Goal: Task Accomplishment & Management: Use online tool/utility

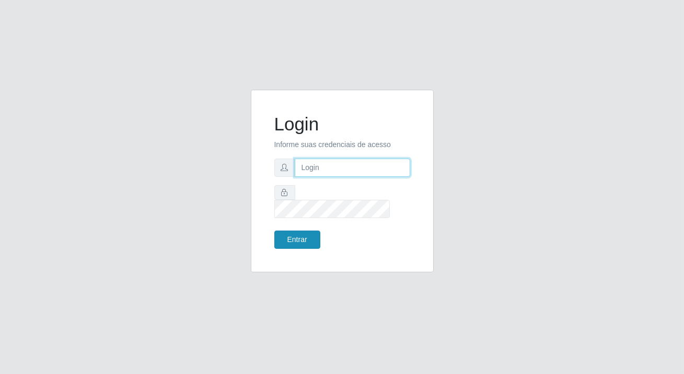
type input "[PERSON_NAME][EMAIL_ADDRESS][DOMAIN_NAME]"
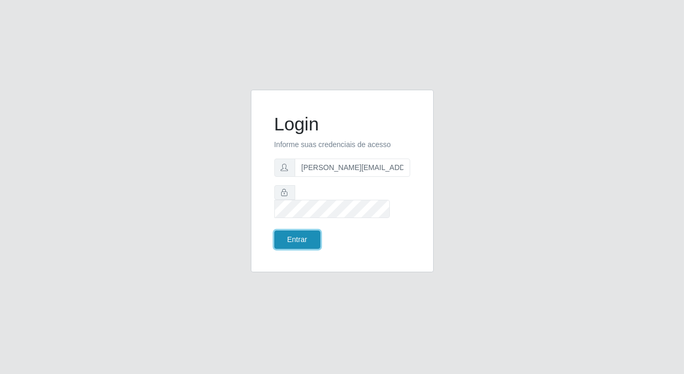
click at [294, 231] on button "Entrar" at bounding box center [297, 240] width 46 height 18
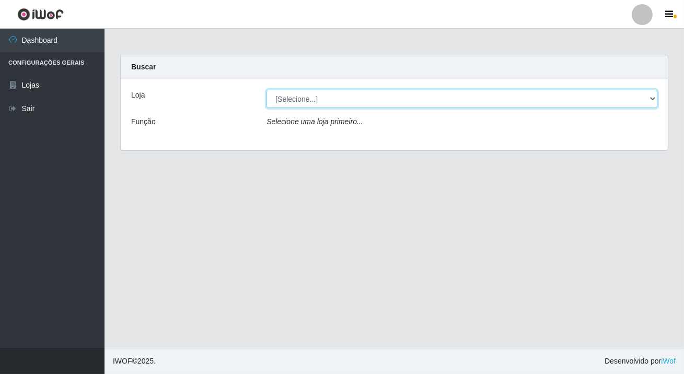
click at [538, 103] on select "[Selecione...] Rede Potiguar 2 - Macaíba" at bounding box center [461, 99] width 391 height 18
select select "101"
click at [266, 90] on select "[Selecione...] Rede Potiguar 2 - Macaíba" at bounding box center [461, 99] width 391 height 18
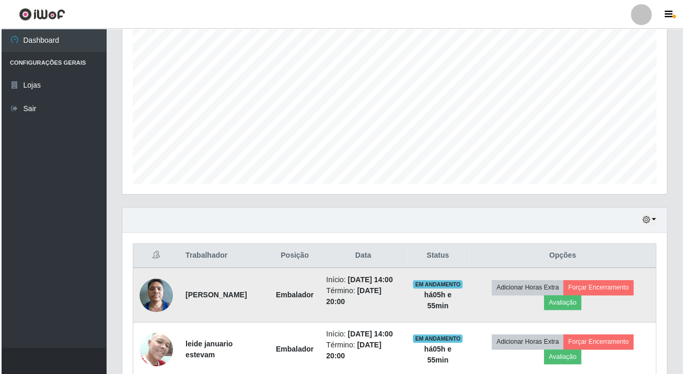
scroll to position [240, 0]
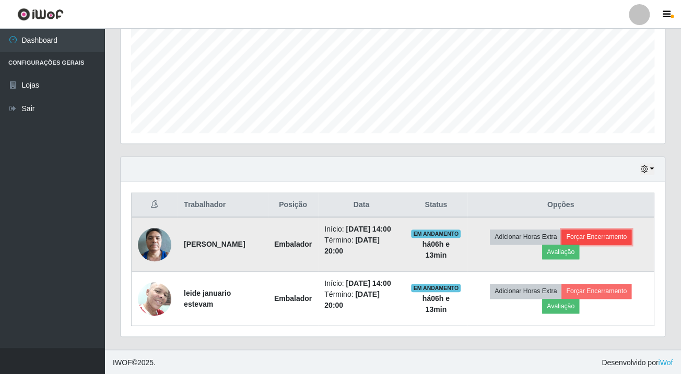
click at [575, 233] on button "Forçar Encerramento" at bounding box center [596, 237] width 70 height 15
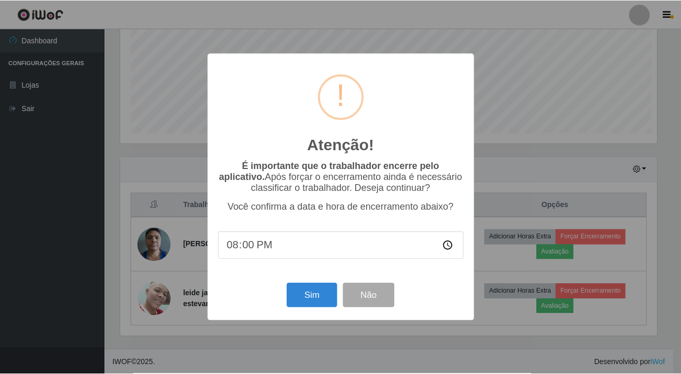
scroll to position [217, 538]
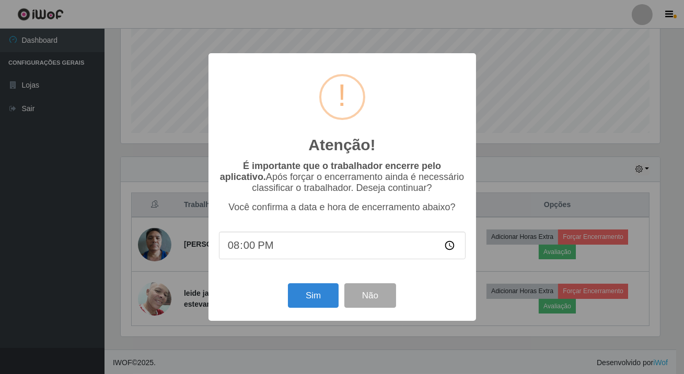
click at [284, 307] on div "Sim Não" at bounding box center [342, 296] width 247 height 30
click at [303, 300] on button "Sim" at bounding box center [313, 296] width 51 height 25
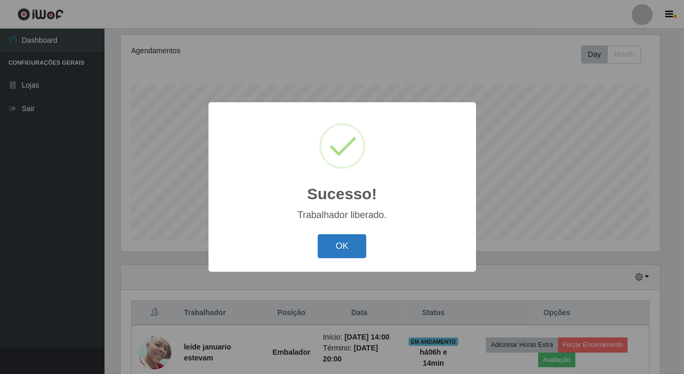
click at [334, 255] on button "OK" at bounding box center [342, 247] width 49 height 25
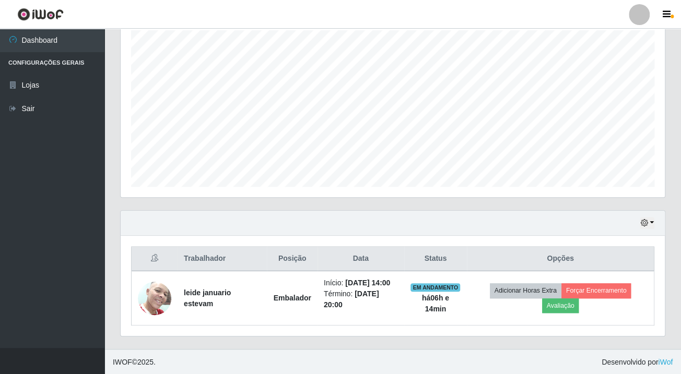
scroll to position [217, 544]
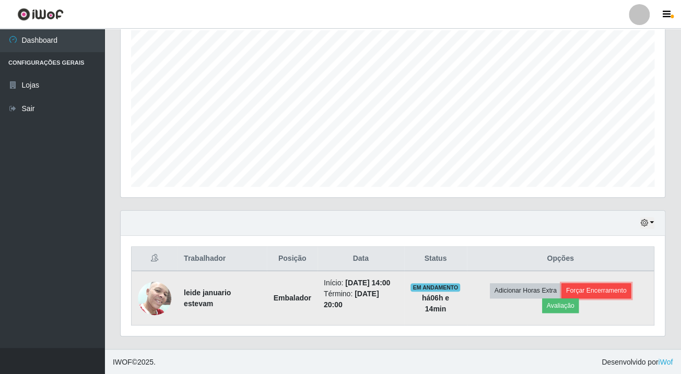
click at [627, 292] on button "Forçar Encerramento" at bounding box center [596, 291] width 70 height 15
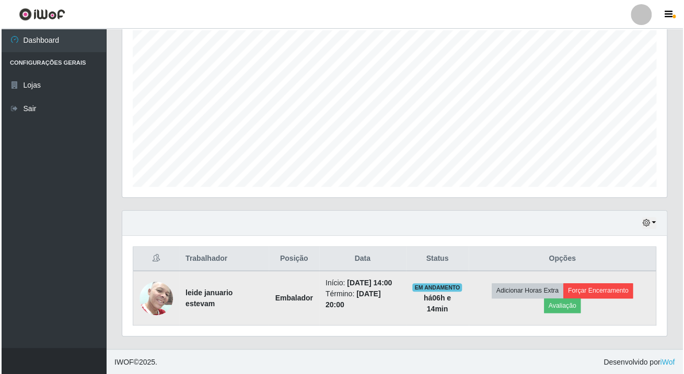
scroll to position [217, 538]
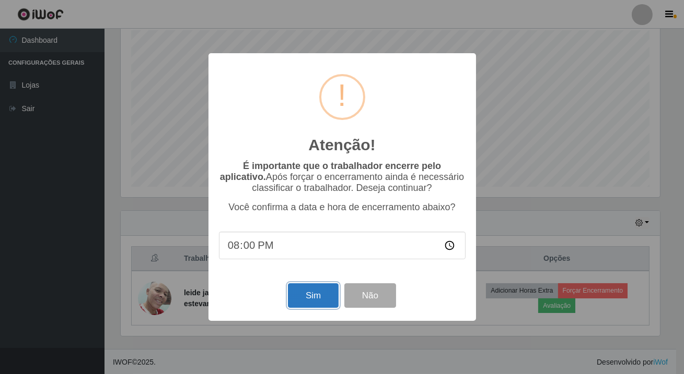
click at [304, 300] on button "Sim" at bounding box center [313, 296] width 51 height 25
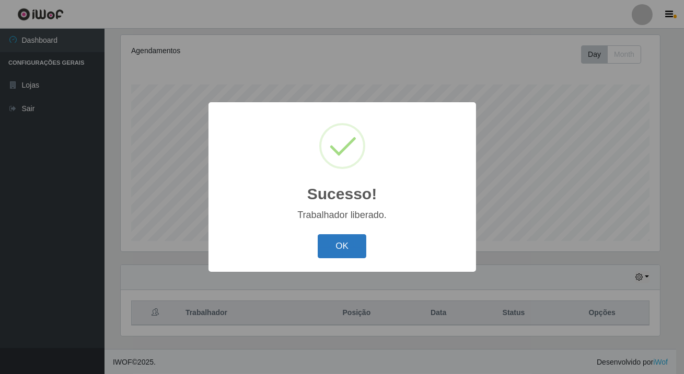
click at [341, 247] on button "OK" at bounding box center [342, 247] width 49 height 25
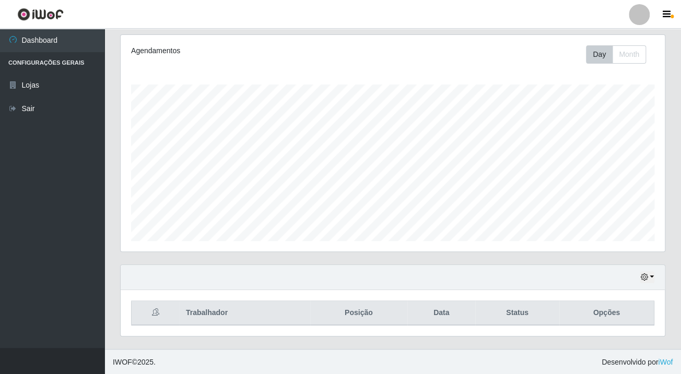
scroll to position [217, 544]
